Goal: Transaction & Acquisition: Subscribe to service/newsletter

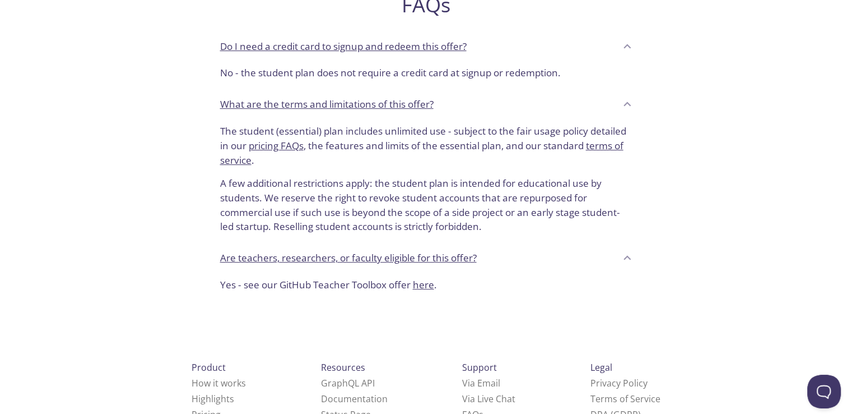
scroll to position [56, 0]
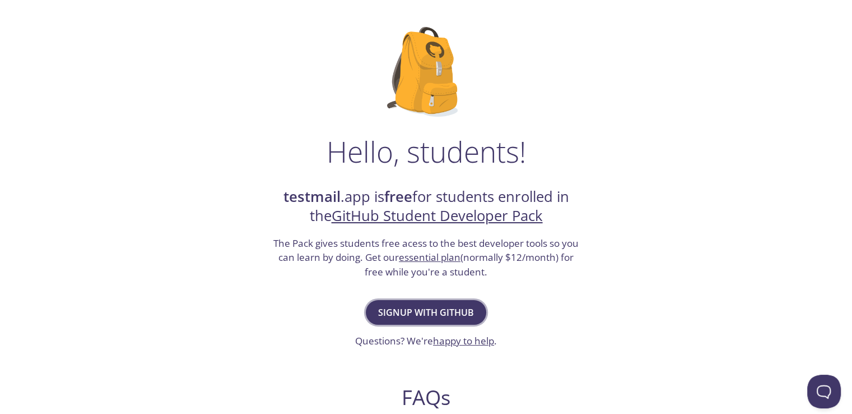
click at [391, 310] on span "Signup with GitHub" at bounding box center [426, 312] width 96 height 16
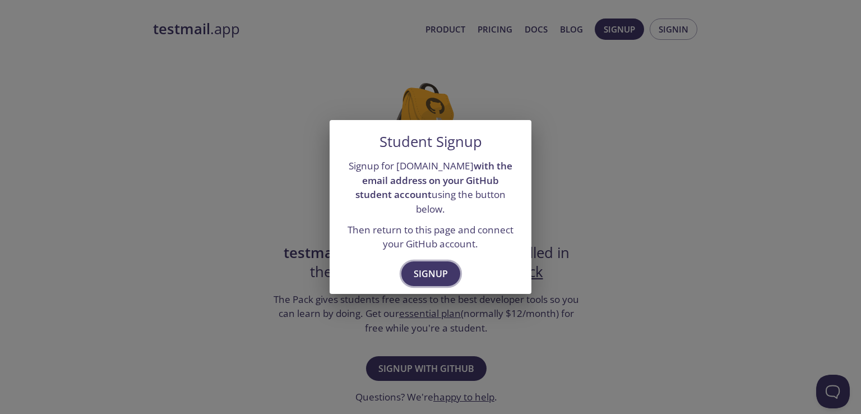
click at [429, 267] on span "Signup" at bounding box center [431, 274] width 34 height 16
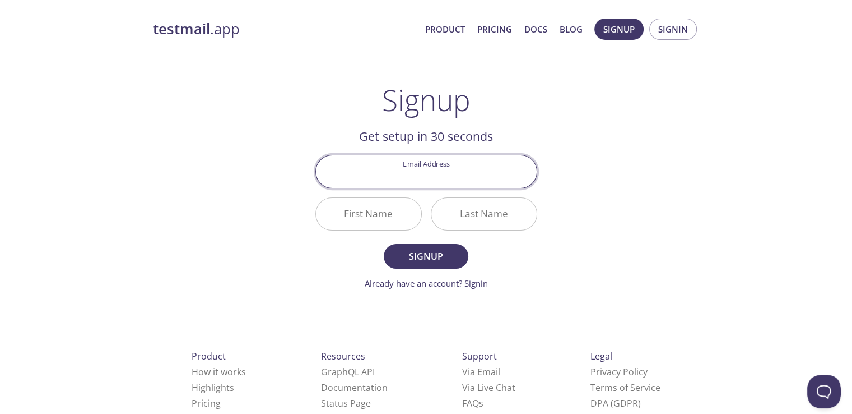
click at [443, 173] on input "Email Address" at bounding box center [426, 171] width 221 height 32
type input "k"
click at [428, 176] on input "Email Address" at bounding box center [426, 171] width 221 height 32
click at [352, 217] on input "First Name" at bounding box center [368, 214] width 105 height 32
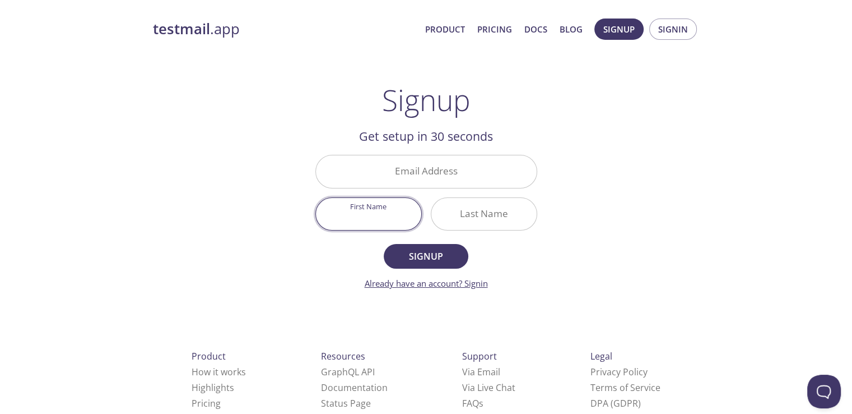
click at [468, 283] on link "Already have an account? Signin" at bounding box center [426, 282] width 123 height 11
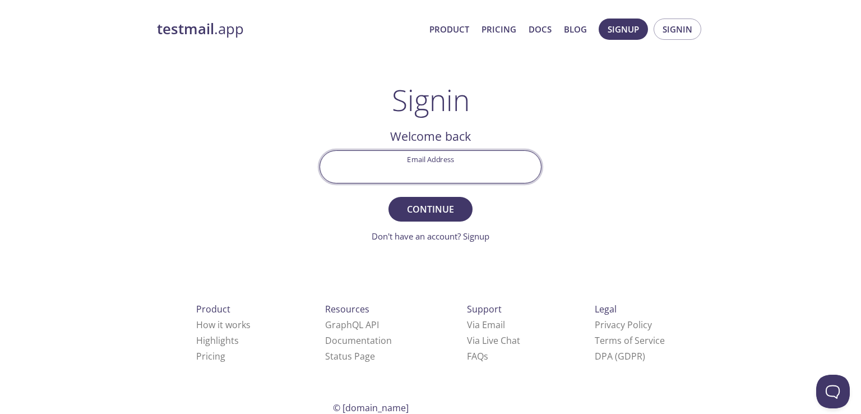
click at [433, 171] on input "Email Address" at bounding box center [430, 167] width 221 height 32
click at [382, 171] on input "[EMAIL_ADDRESS][DOMAIN_NAME]" at bounding box center [430, 167] width 221 height 32
type input "[EMAIL_ADDRESS][DOMAIN_NAME]"
click at [441, 209] on span "Continue" at bounding box center [430, 209] width 59 height 16
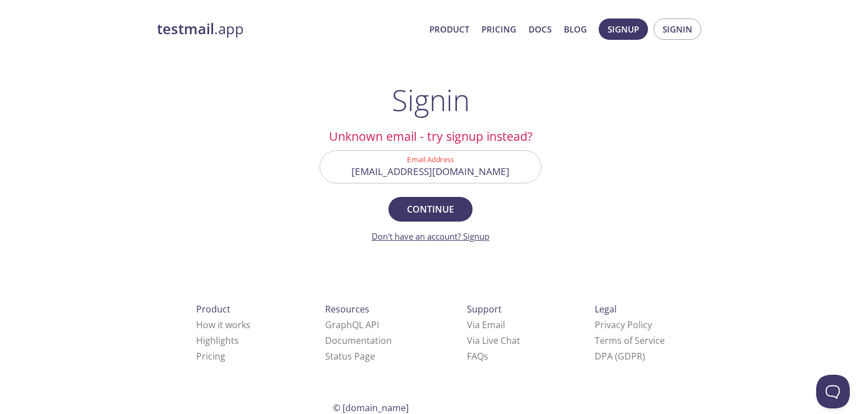
click at [437, 236] on link "Don't have an account? Signup" at bounding box center [431, 235] width 118 height 11
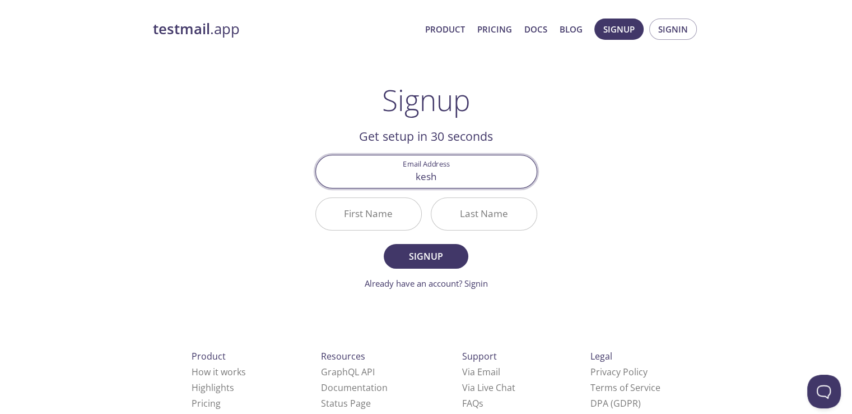
type input "[EMAIL_ADDRESS][DOMAIN_NAME]"
click at [340, 222] on input "First Name" at bounding box center [368, 214] width 105 height 32
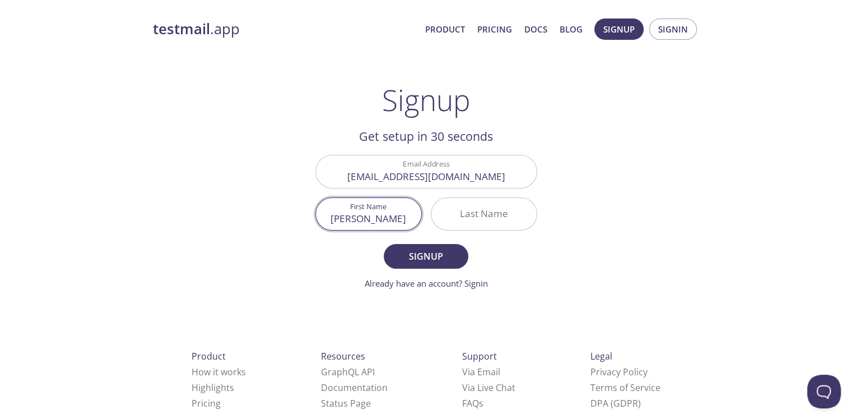
type input "[PERSON_NAME]"
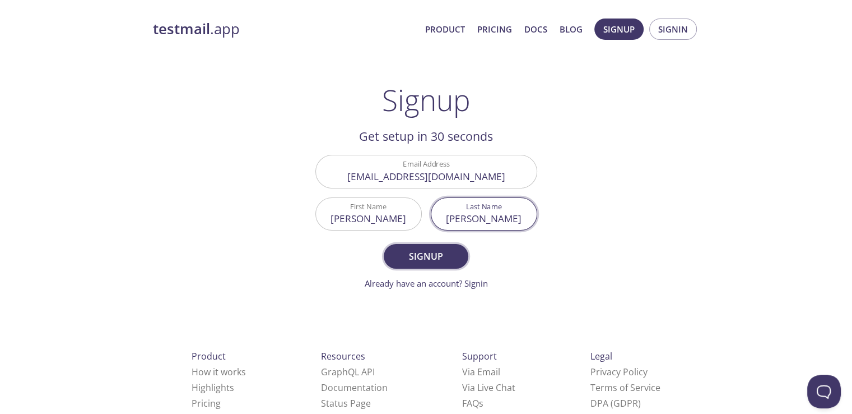
type input "[PERSON_NAME]"
click at [391, 253] on button "Signup" at bounding box center [426, 256] width 84 height 25
